Goal: Use online tool/utility

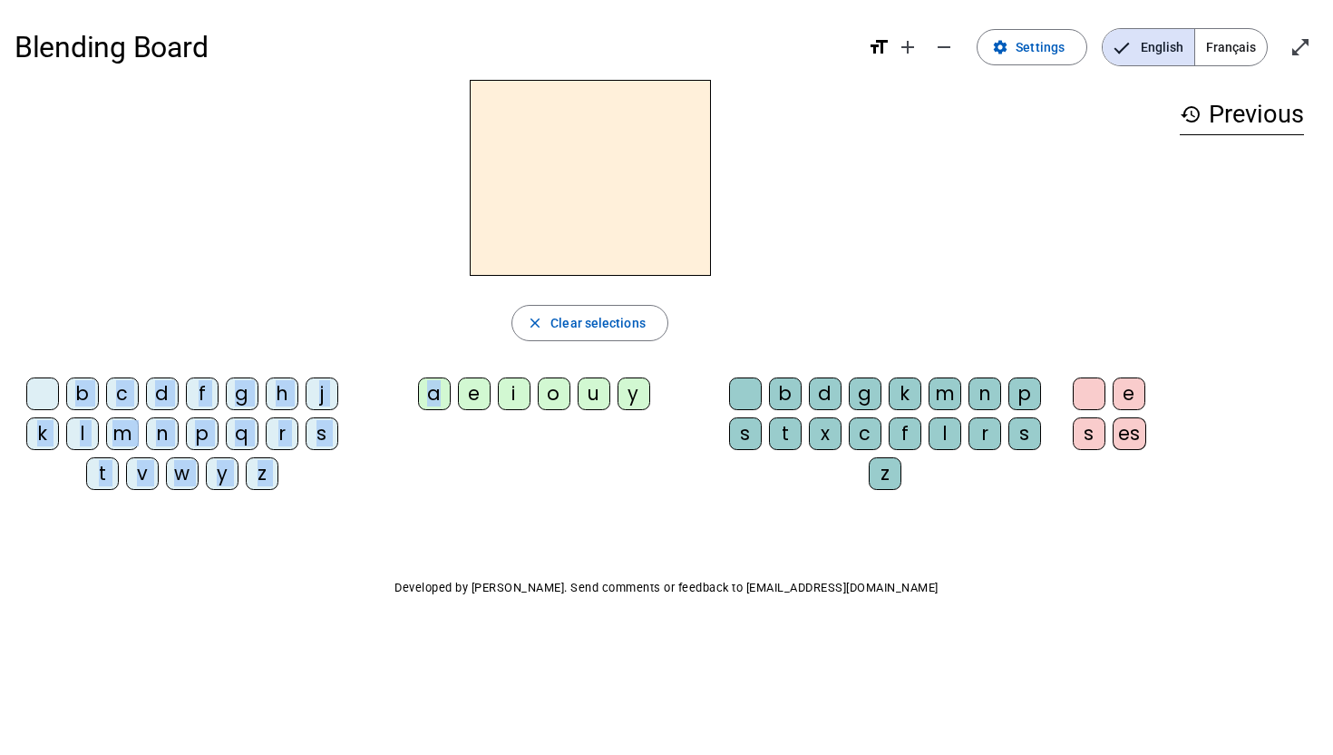
drag, startPoint x: 444, startPoint y: 390, endPoint x: 243, endPoint y: 340, distance: 206.6
click at [243, 340] on div "close Clear selections b c d f g h j k l m n p q r s t v w y z a e i o u y b d …" at bounding box center [590, 292] width 1151 height 424
drag, startPoint x: 437, startPoint y: 399, endPoint x: 511, endPoint y: 215, distance: 198.2
click at [527, 215] on div "close Clear selections b c d f g h j k l m n p q r s t v w y z a e i o u y b d …" at bounding box center [590, 292] width 1151 height 424
click at [591, 338] on span "button" at bounding box center [589, 323] width 155 height 44
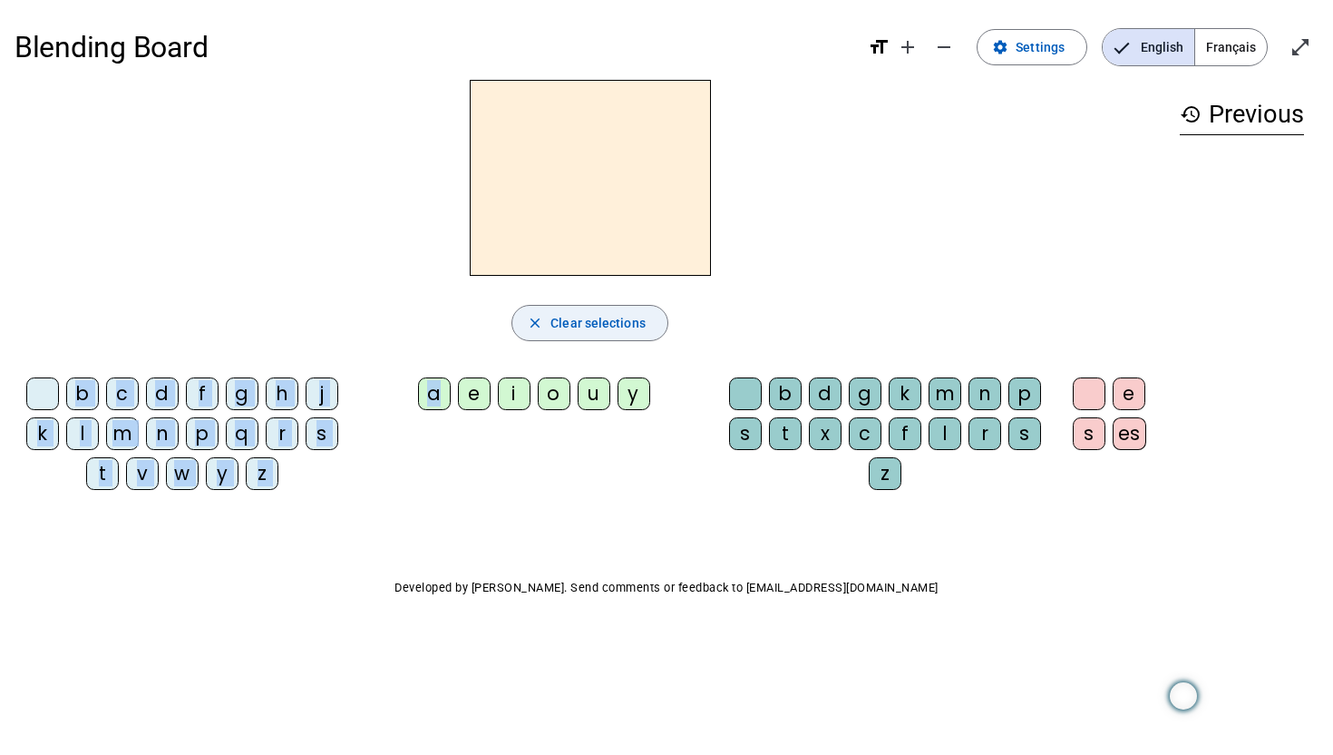
click at [590, 327] on span "Clear selections" at bounding box center [598, 323] width 95 height 22
